Goal: Transaction & Acquisition: Purchase product/service

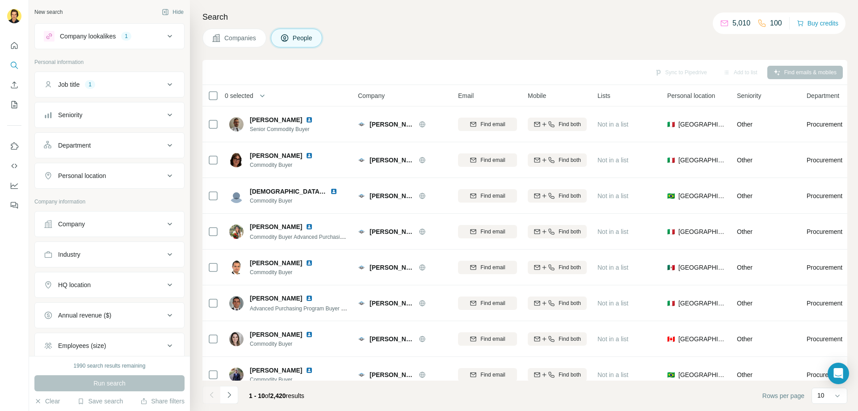
click at [498, 22] on h4 "Search" at bounding box center [524, 17] width 645 height 13
click at [830, 25] on button "Buy credits" at bounding box center [818, 23] width 42 height 13
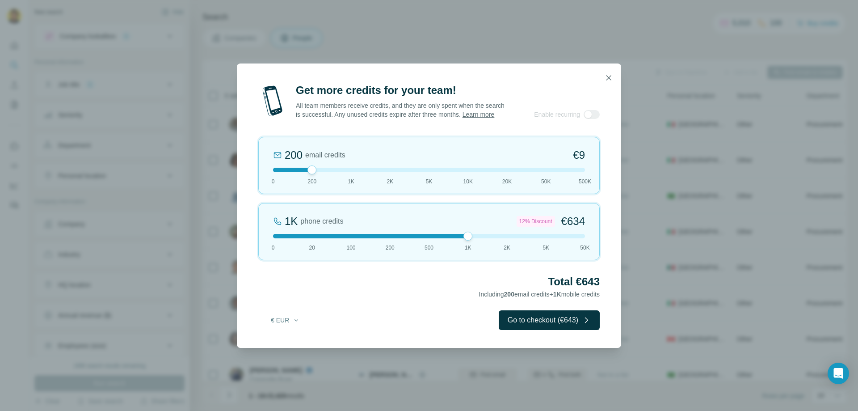
drag, startPoint x: 314, startPoint y: 241, endPoint x: 473, endPoint y: 237, distance: 158.7
click at [473, 237] on div "1K phone credits 12% Discount €634 0 20 100 200 500 1K 2K 5K 50K" at bounding box center [428, 231] width 341 height 57
drag, startPoint x: 467, startPoint y: 238, endPoint x: 349, endPoint y: 238, distance: 118.0
click at [349, 238] on div at bounding box center [351, 235] width 9 height 9
drag, startPoint x: 352, startPoint y: 240, endPoint x: 384, endPoint y: 241, distance: 32.6
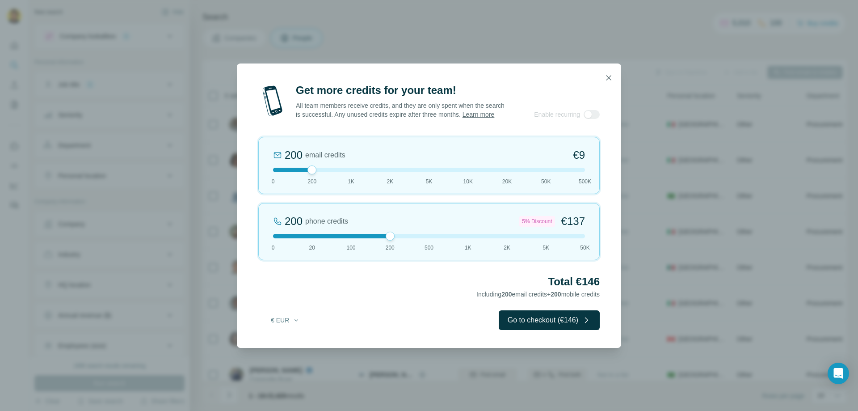
click at [384, 238] on div at bounding box center [429, 236] width 312 height 4
drag, startPoint x: 390, startPoint y: 239, endPoint x: 585, endPoint y: 243, distance: 194.9
click at [585, 240] on div at bounding box center [584, 235] width 9 height 9
drag, startPoint x: 589, startPoint y: 240, endPoint x: 559, endPoint y: 240, distance: 29.9
click at [559, 238] on div at bounding box center [429, 236] width 312 height 4
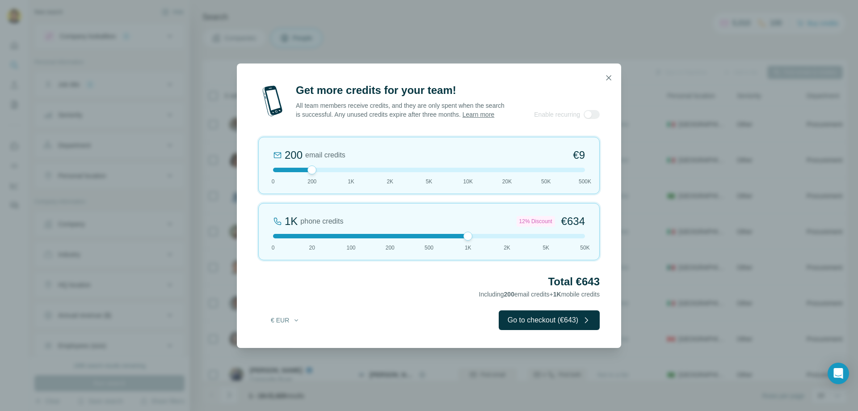
drag, startPoint x: 546, startPoint y: 243, endPoint x: 462, endPoint y: 247, distance: 84.1
click at [462, 247] on div "1K phone credits 12% Discount €634 0 20 100 200 500 1K 2K 5K 50K" at bounding box center [428, 231] width 341 height 57
drag, startPoint x: 467, startPoint y: 240, endPoint x: 456, endPoint y: 242, distance: 11.3
click at [456, 238] on div at bounding box center [429, 236] width 312 height 4
drag, startPoint x: 469, startPoint y: 242, endPoint x: 457, endPoint y: 241, distance: 12.5
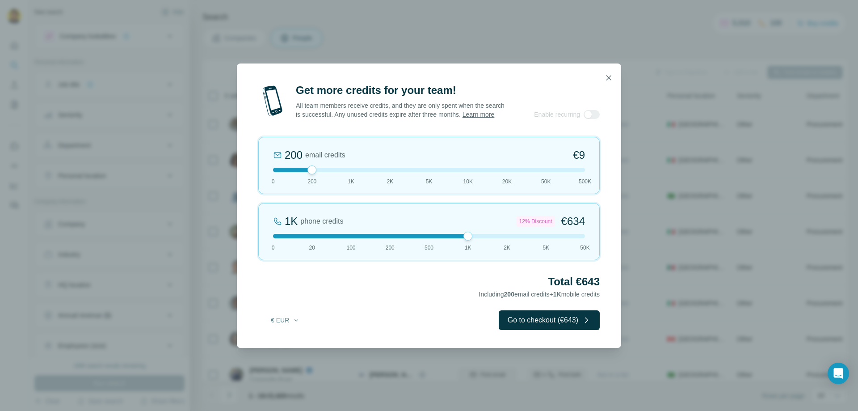
click at [457, 238] on div at bounding box center [429, 236] width 312 height 4
drag, startPoint x: 470, startPoint y: 242, endPoint x: 464, endPoint y: 244, distance: 6.1
click at [464, 240] on div at bounding box center [467, 235] width 9 height 9
click at [595, 118] on div at bounding box center [592, 114] width 16 height 9
drag, startPoint x: 466, startPoint y: 242, endPoint x: 433, endPoint y: 241, distance: 33.1
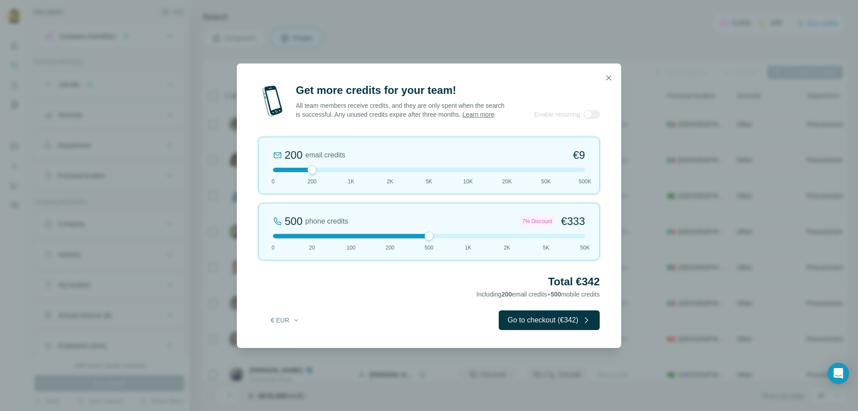
click at [433, 240] on div at bounding box center [429, 235] width 9 height 9
drag, startPoint x: 432, startPoint y: 240, endPoint x: 363, endPoint y: 236, distance: 69.0
click at [363, 236] on div "100 phone credits €[PHONE_NUMBER] 1K 2K 5K 50K" at bounding box center [428, 231] width 341 height 57
click at [348, 240] on div at bounding box center [351, 235] width 9 height 9
drag, startPoint x: 360, startPoint y: 238, endPoint x: 318, endPoint y: 244, distance: 42.5
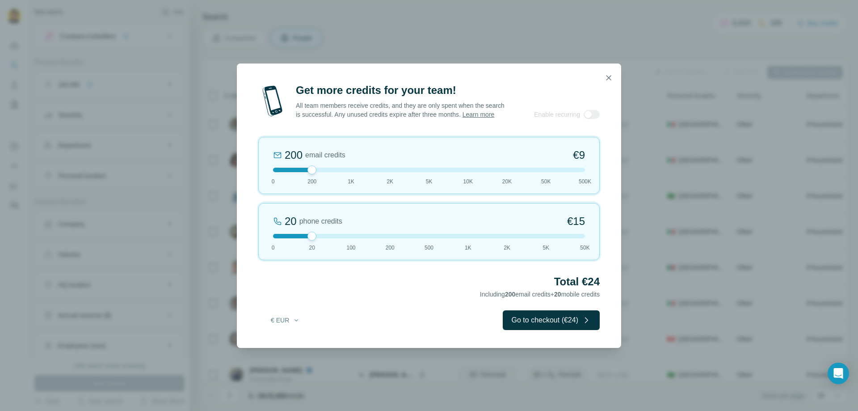
click at [318, 244] on div "20 phone credits €[PHONE_NUMBER] 1K 2K 5K 50K" at bounding box center [428, 231] width 341 height 57
click at [608, 75] on icon "button" at bounding box center [608, 77] width 5 height 5
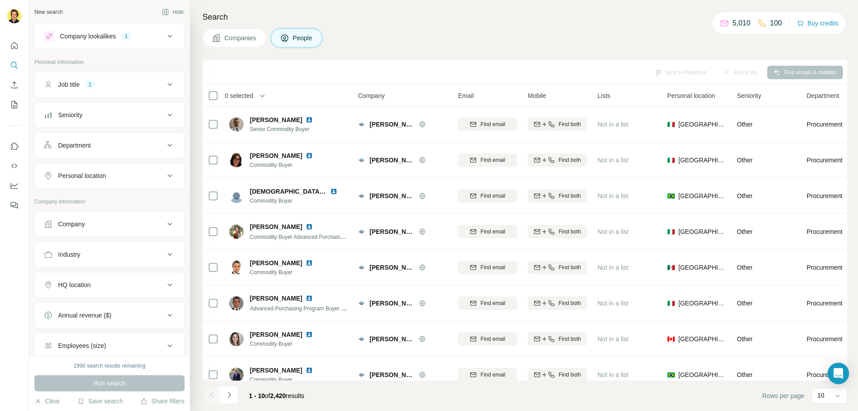
click at [165, 40] on icon at bounding box center [169, 36] width 11 height 11
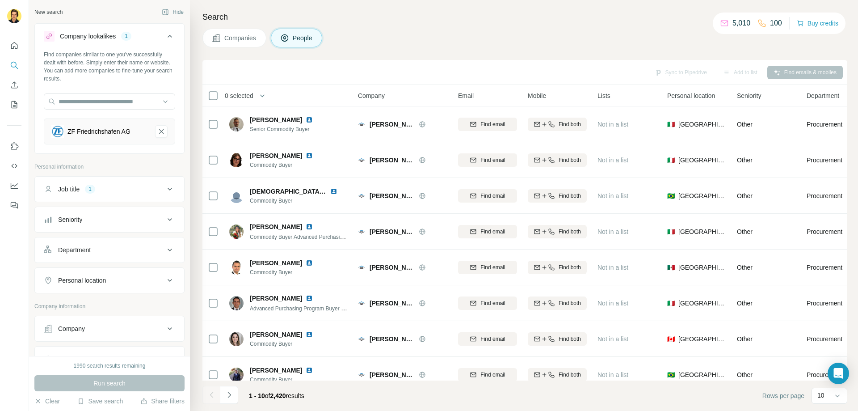
click at [433, 11] on h4 "Search" at bounding box center [524, 17] width 645 height 13
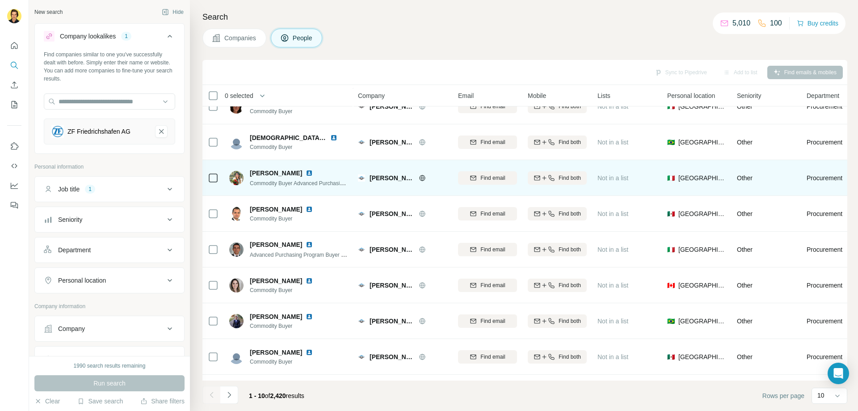
scroll to position [88, 0]
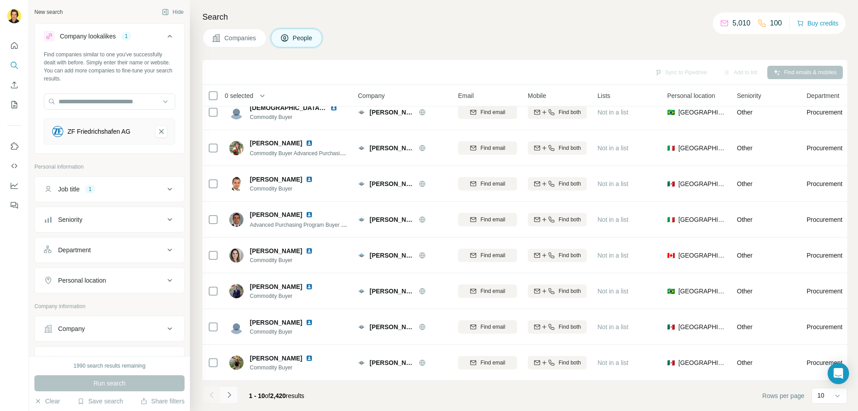
click at [232, 398] on icon "Navigate to next page" at bounding box center [229, 394] width 9 height 9
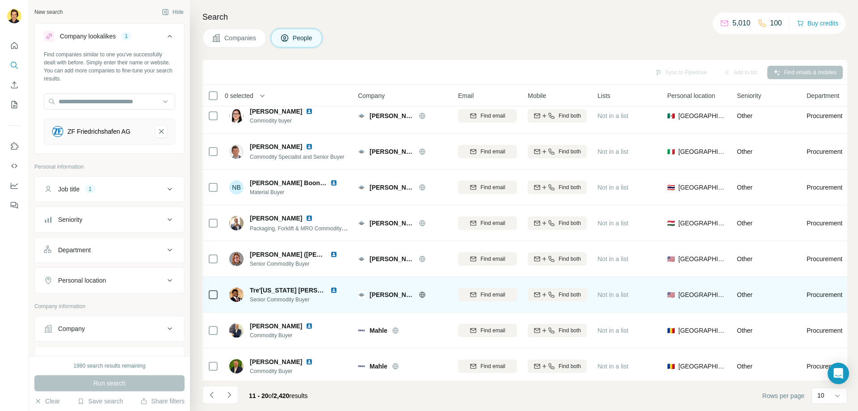
scroll to position [0, 0]
